Goal: Task Accomplishment & Management: Use online tool/utility

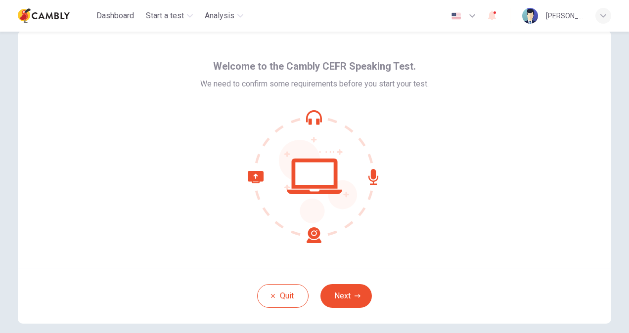
scroll to position [23, 0]
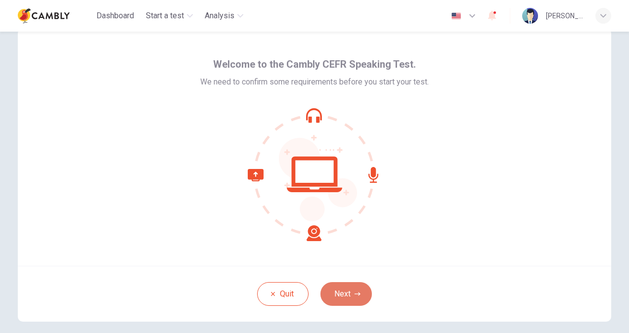
click at [347, 294] on button "Next" at bounding box center [345, 294] width 51 height 24
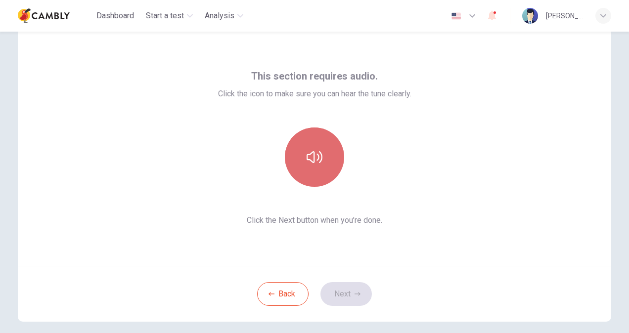
click at [309, 155] on icon "button" at bounding box center [314, 157] width 16 height 16
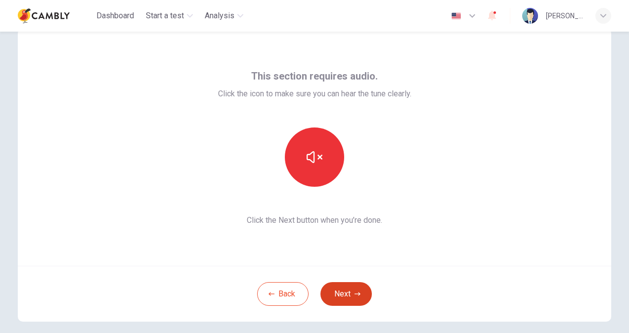
click at [342, 283] on button "Next" at bounding box center [345, 294] width 51 height 24
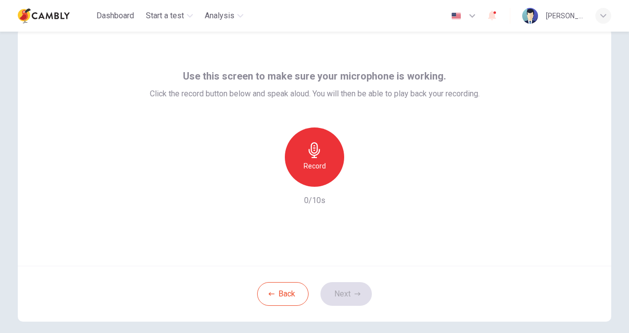
click at [309, 162] on h6 "Record" at bounding box center [314, 166] width 22 height 12
click at [356, 181] on icon "button" at bounding box center [360, 179] width 10 height 10
click at [343, 294] on button "Next" at bounding box center [345, 294] width 51 height 24
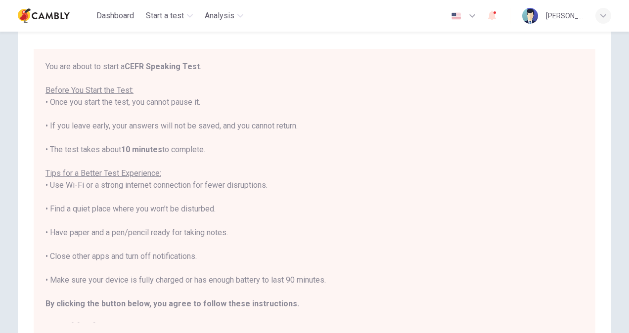
scroll to position [54, 0]
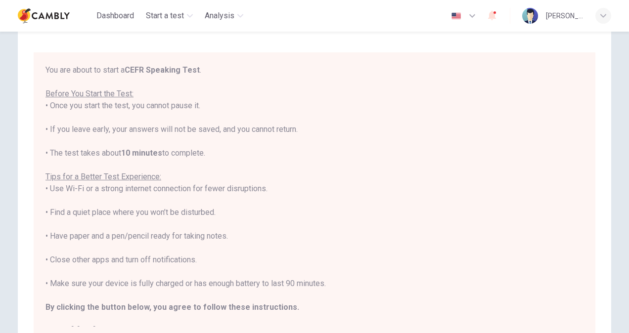
click at [208, 236] on div "You are about to start a CEFR Speaking Test . Before You Start the Test: • Once…" at bounding box center [314, 200] width 538 height 273
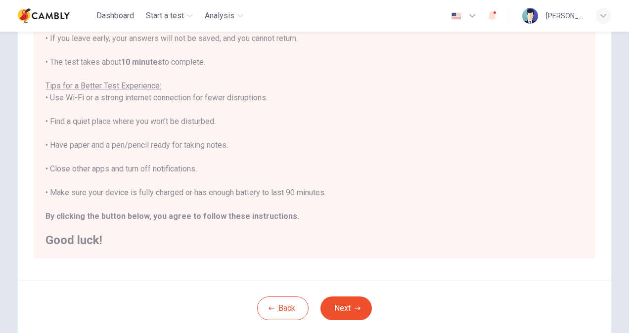
scroll to position [153, 0]
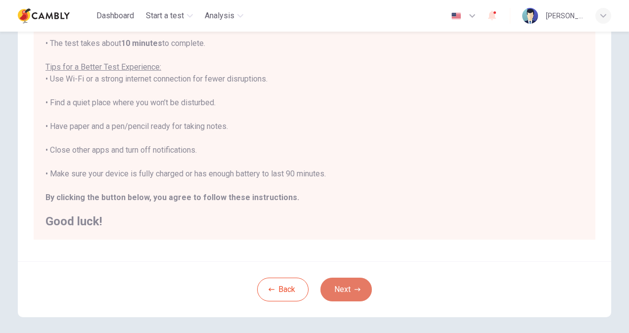
click at [338, 284] on button "Next" at bounding box center [345, 290] width 51 height 24
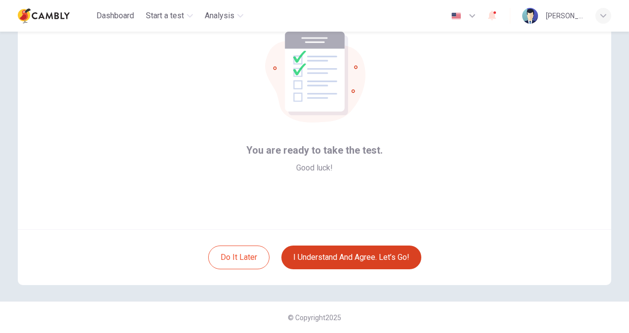
scroll to position [59, 0]
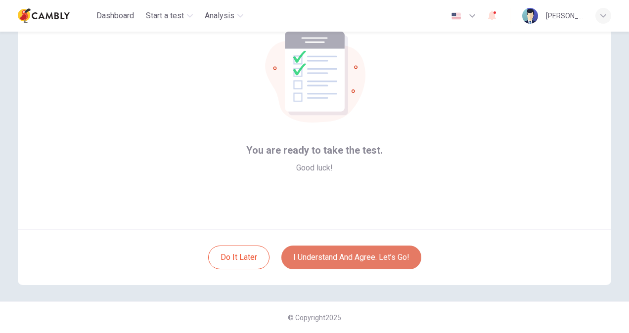
click at [364, 248] on button "I understand and agree. Let’s go!" at bounding box center [351, 258] width 140 height 24
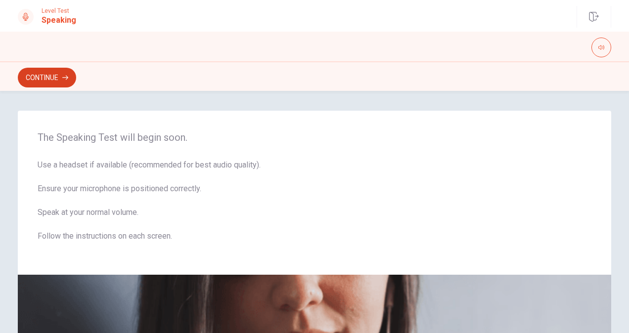
click at [54, 75] on button "Continue" at bounding box center [47, 78] width 58 height 20
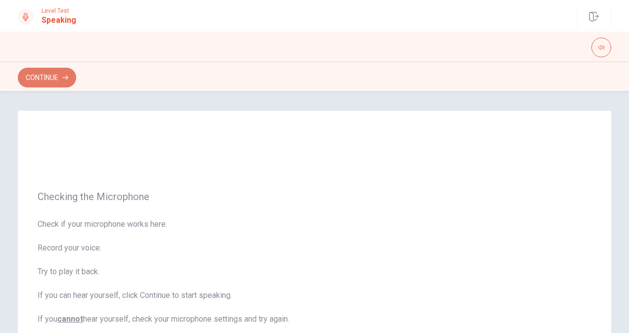
click at [54, 75] on button "Continue" at bounding box center [47, 78] width 58 height 20
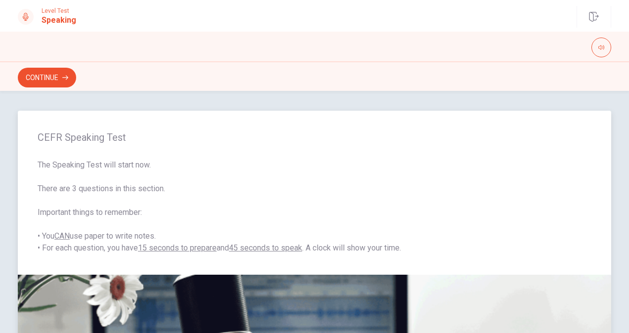
click at [314, 247] on span "The Speaking Test will start now. There are 3 questions in this section. Import…" at bounding box center [314, 206] width 553 height 95
click at [46, 85] on button "Continue" at bounding box center [47, 78] width 58 height 20
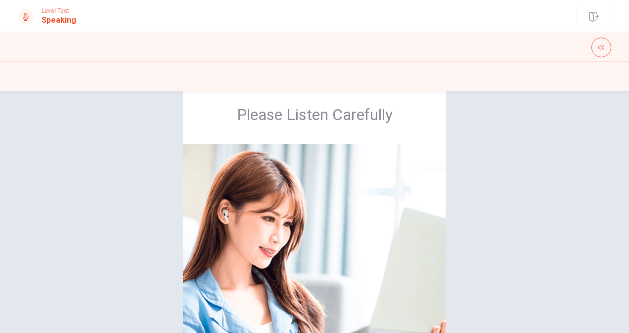
scroll to position [26, 0]
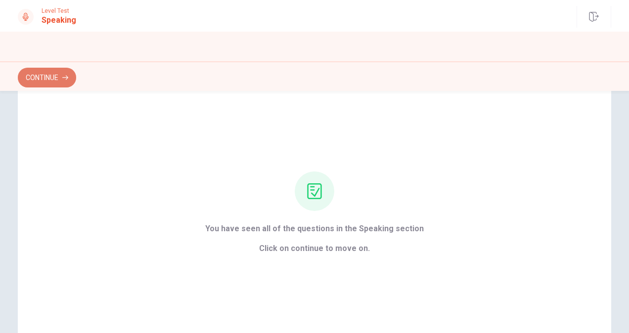
click at [52, 84] on button "Continue" at bounding box center [47, 78] width 58 height 20
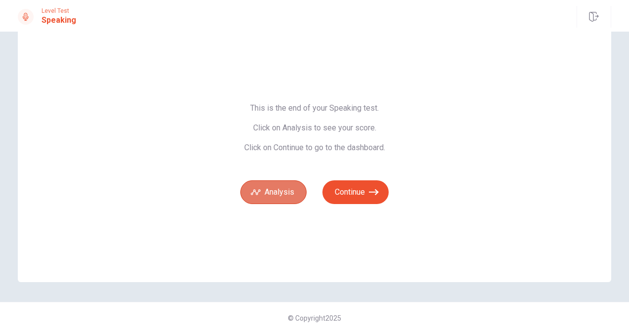
click at [269, 187] on button "Analysis" at bounding box center [273, 192] width 66 height 24
